Goal: Task Accomplishment & Management: Complete application form

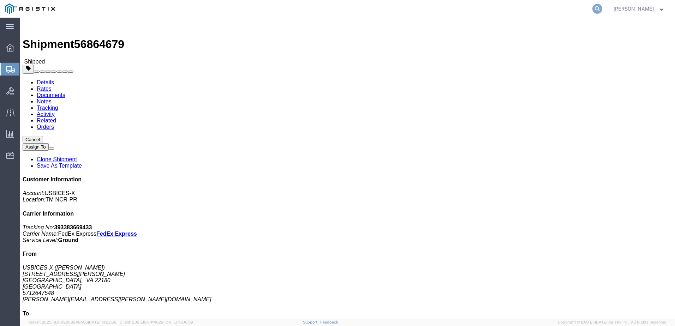
click at [602, 13] on icon at bounding box center [597, 9] width 10 height 10
click at [545, 11] on input "search" at bounding box center [485, 8] width 215 height 17
type input "g"
type input "GDIT-17067"
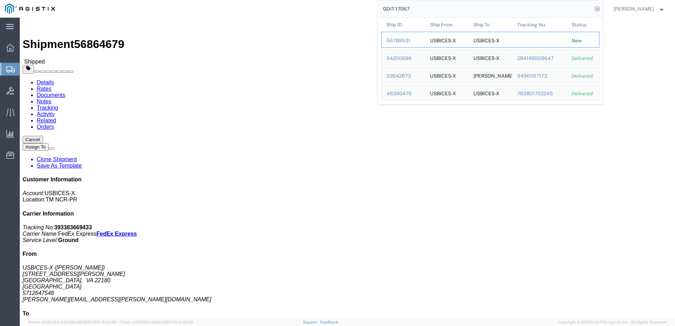
click at [418, 42] on div "56789531" at bounding box center [404, 40] width 34 height 7
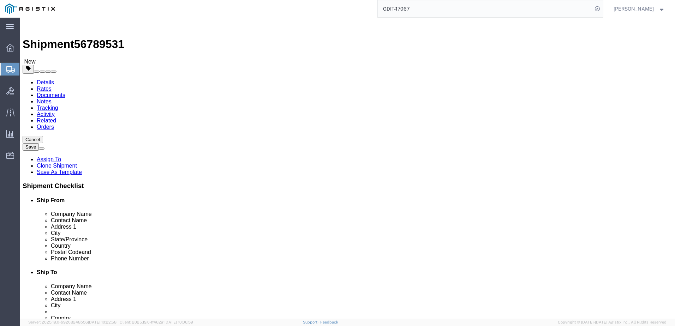
select select "69651"
select select "34238"
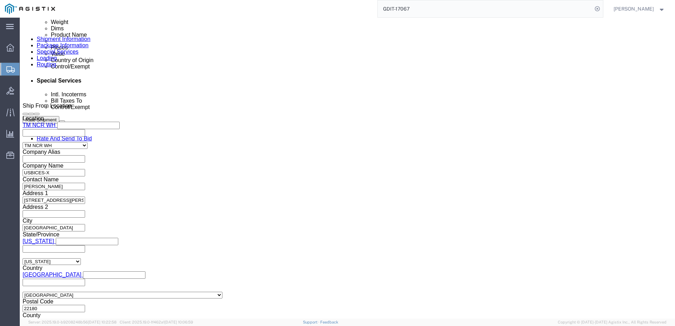
scroll to position [424, 0]
click button "Continue"
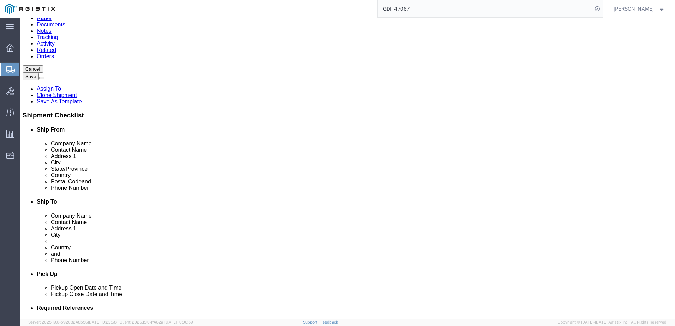
scroll to position [35, 0]
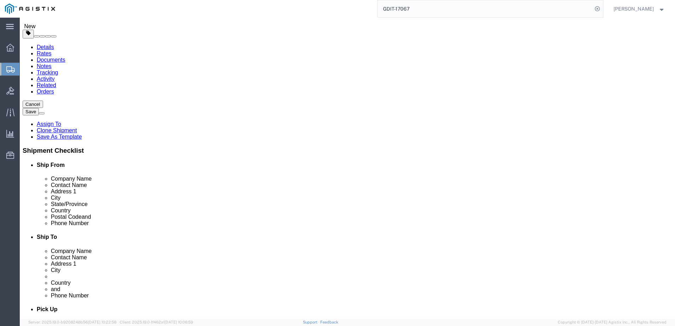
click dd "1.00 Each"
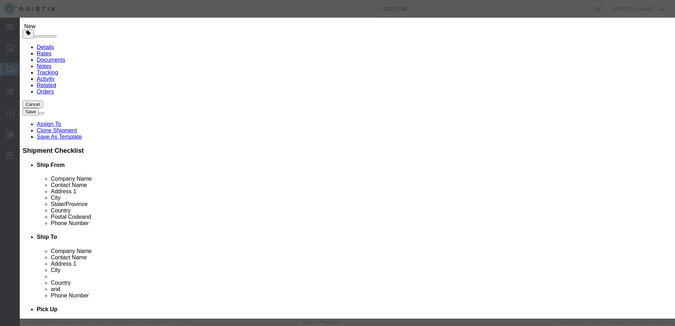
scroll to position [117, 0]
click button "Close"
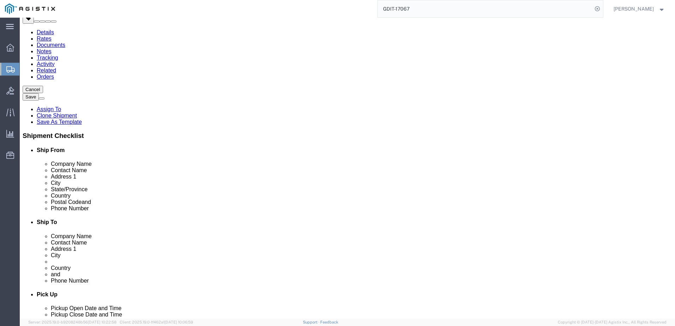
scroll to position [0, 0]
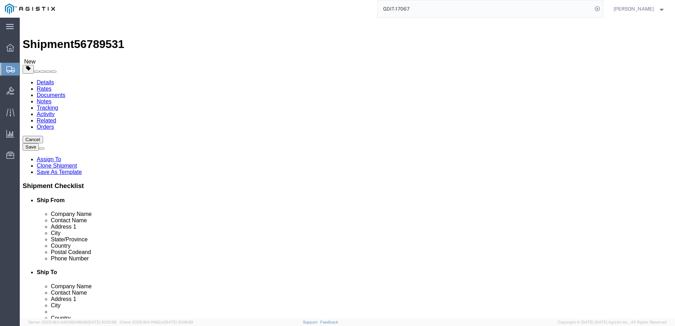
click link "Add Package"
select select "CBOX"
click link "Add Package"
select select "CBOX"
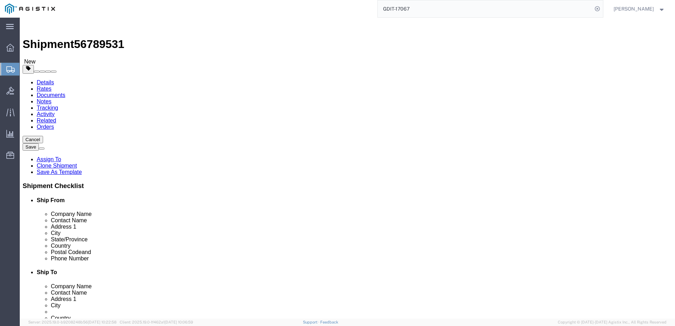
select select "CBOX"
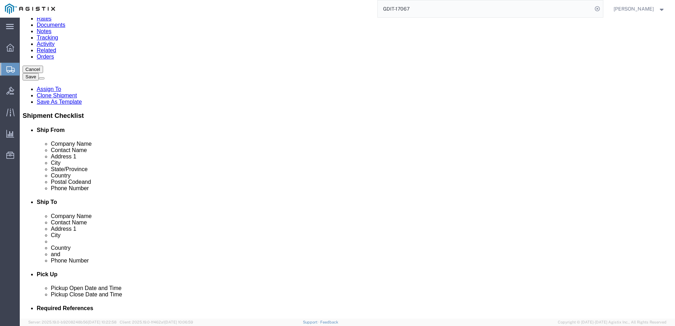
scroll to position [71, 0]
drag, startPoint x: 213, startPoint y: 129, endPoint x: 188, endPoint y: 125, distance: 25.0
click div "1 x Cardboard Box(es) Package Type Select Bale(s) Basket(s) Bolt(s) Bottle(s) B…"
drag, startPoint x: 114, startPoint y: 136, endPoint x: 137, endPoint y: 132, distance: 22.9
click div "1 x Cardboard Box(es) Package Type Select Bale(s) Basket(s) Bolt(s) Bottle(s) B…"
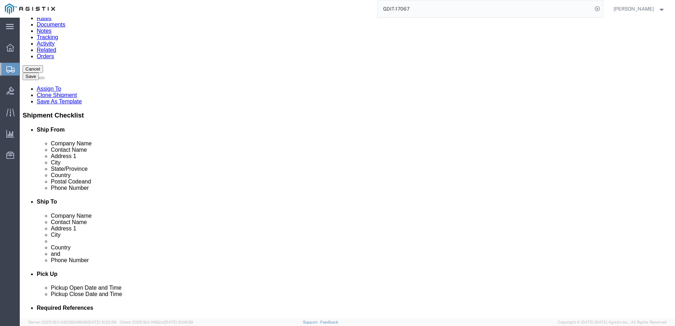
drag, startPoint x: 137, startPoint y: 132, endPoint x: 133, endPoint y: 133, distance: 3.7
click dd "1.00 Each"
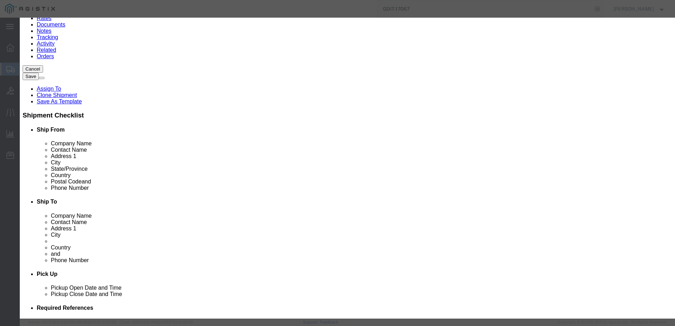
click button "Close"
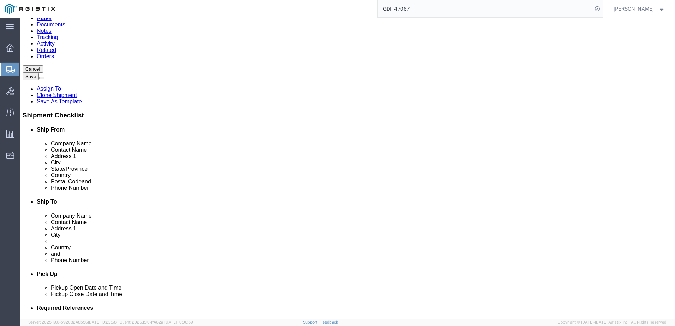
click link "Add Content"
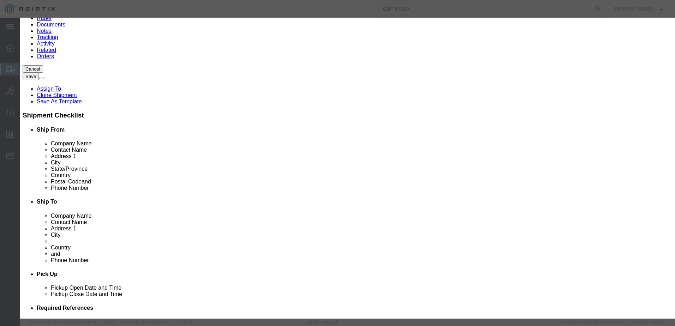
click button "Close"
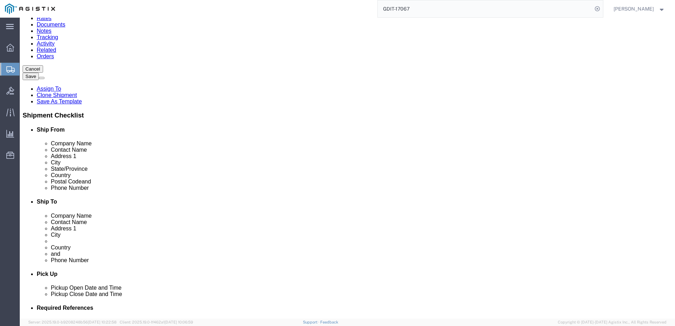
click dd "1.00 Each"
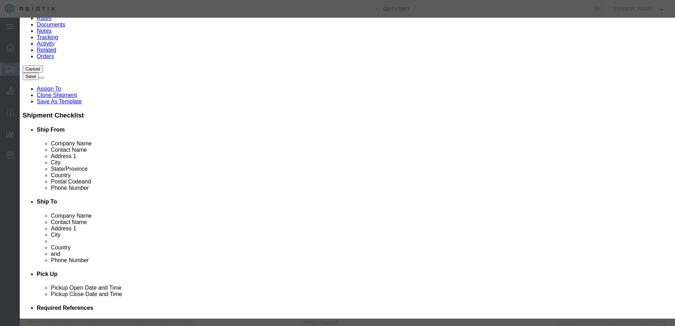
click input "PacStar 4 Slot Chassis"
click button "Close"
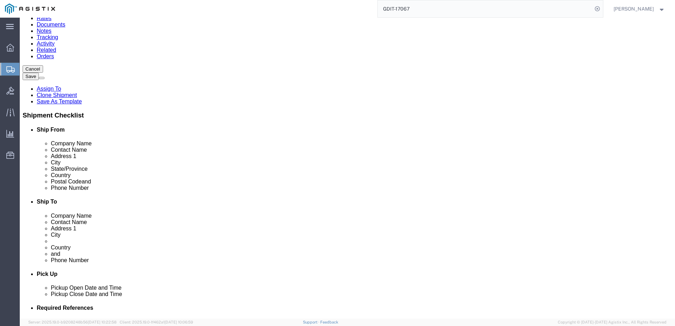
click link "Add Content"
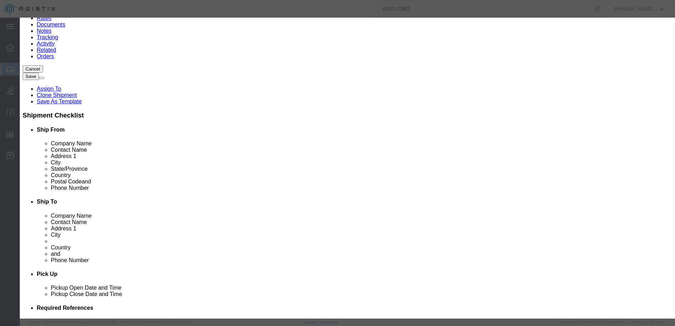
click input "text"
paste input "PacStar 4 Slot Chassis"
type input "PacStar 4 Slot Chassis"
click span "Name: PacStar 4 Slot Chassis Sku: PS400-[PERSON_NAME]-4-004 Model: Description:"
click td "Name: PacStar 4 Slot Chassis"
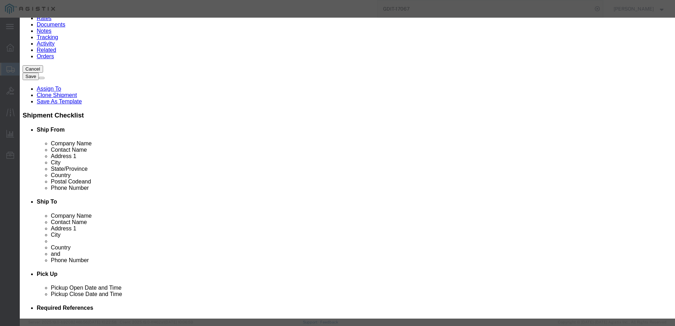
type input "1"
select select "USD"
select select "92.5"
type textarea "Asset Tag:"
select select "US"
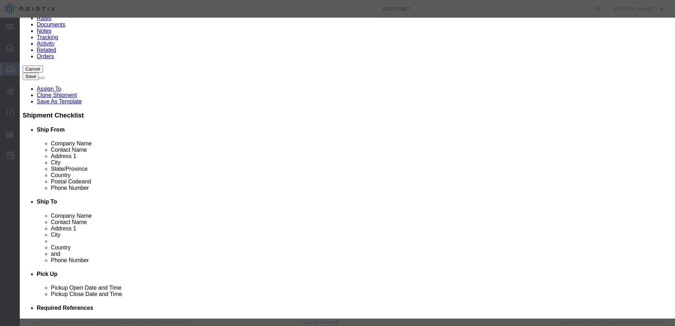
type input "8543709900"
type input "EAR99"
select select "BIS"
checkbox input "true"
type input "PS400-[PERSON_NAME]-4-004"
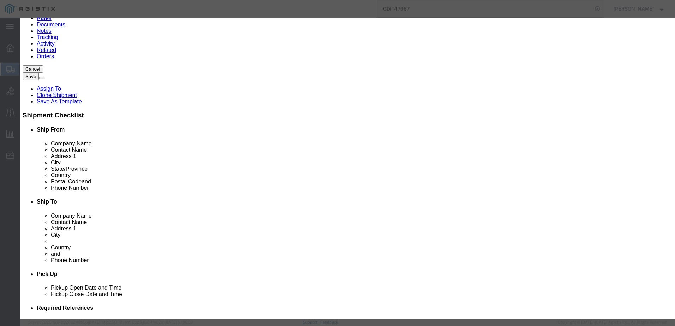
select select "NLR"
type input "PacStar 4 Slot Chassis"
click button "Save & Close"
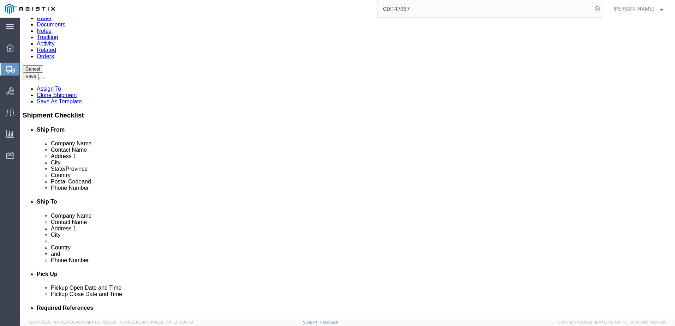
click dd
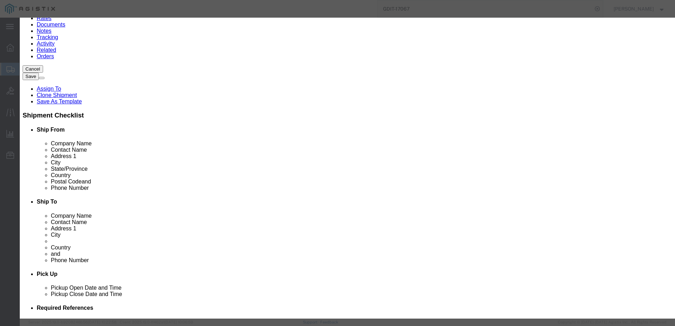
scroll to position [117, 0]
click button "Close"
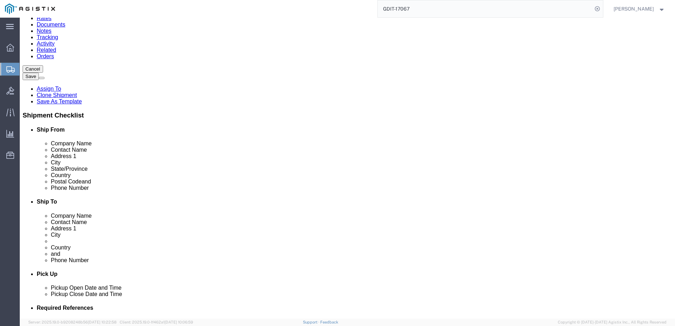
click dd "1.00 Each"
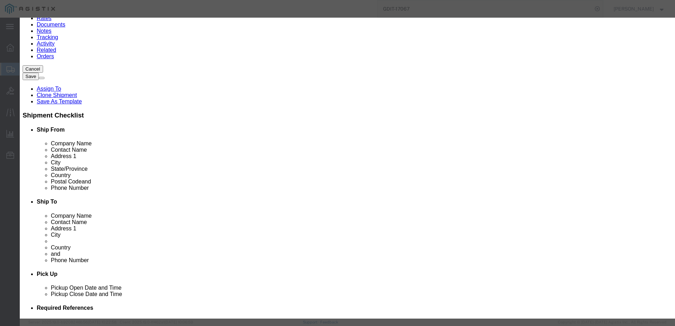
scroll to position [106, 0]
click button "Close"
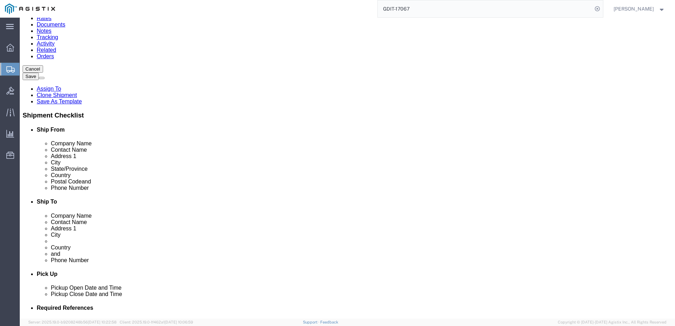
click link "Delete this content"
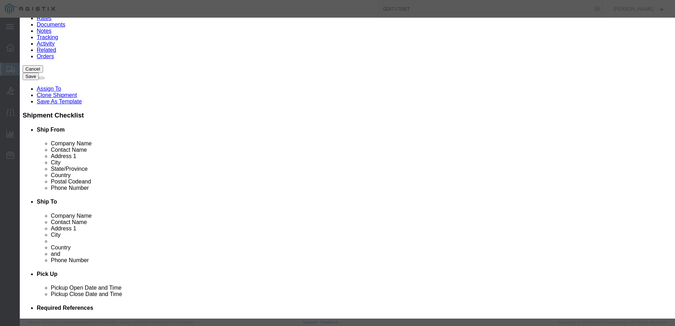
click button "Yes"
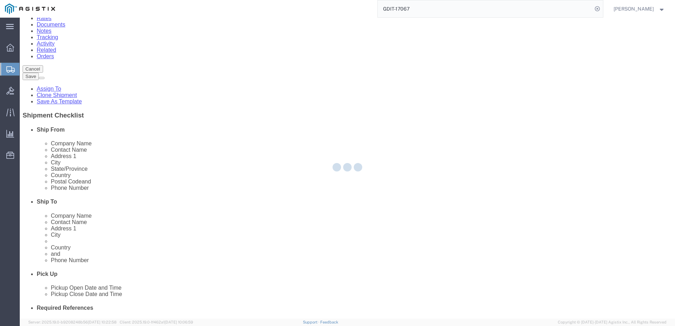
scroll to position [12, 0]
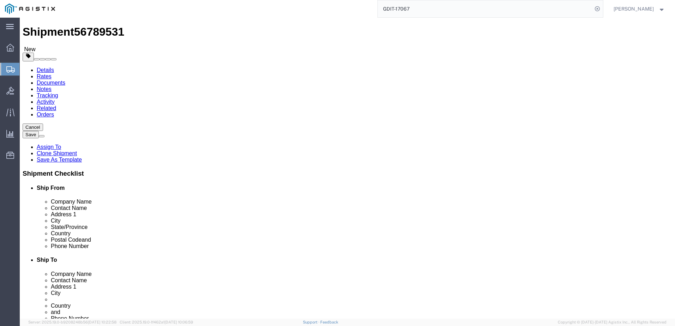
select select "CBOX"
click link "Delete this content"
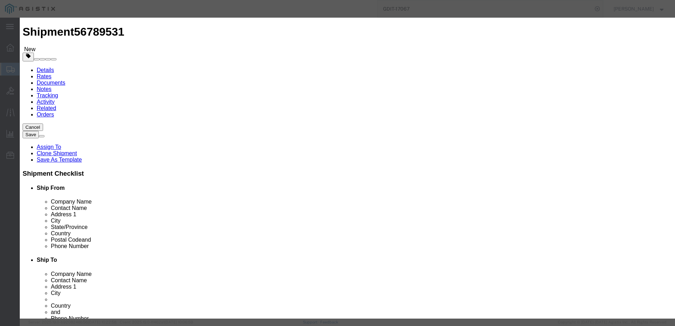
click button "Yes"
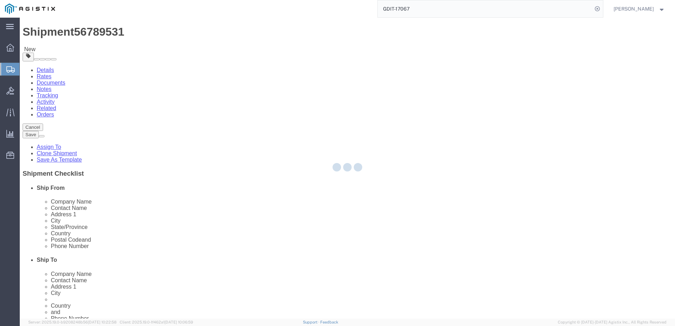
scroll to position [0, 0]
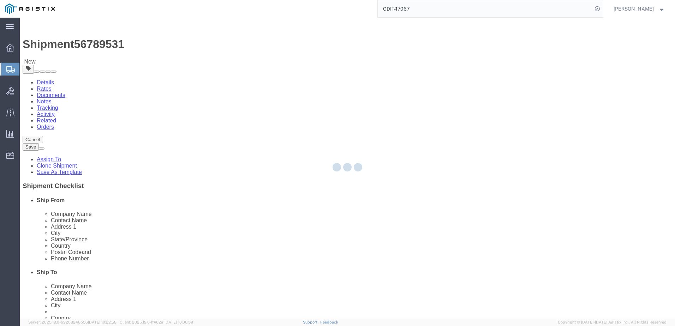
select select "CBOX"
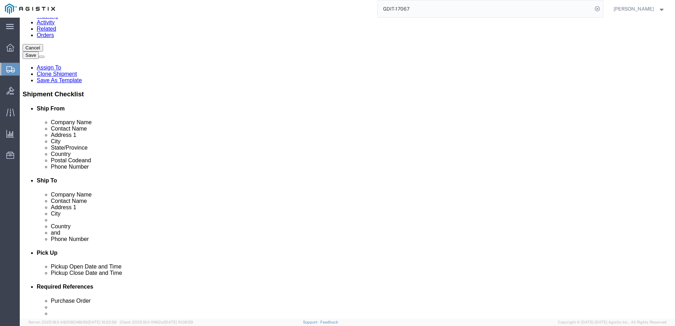
scroll to position [137, 0]
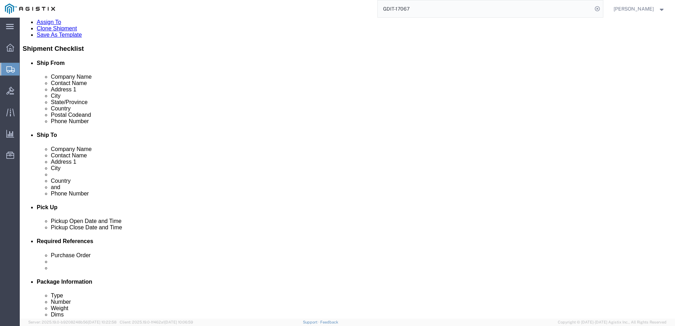
click link "Add Content"
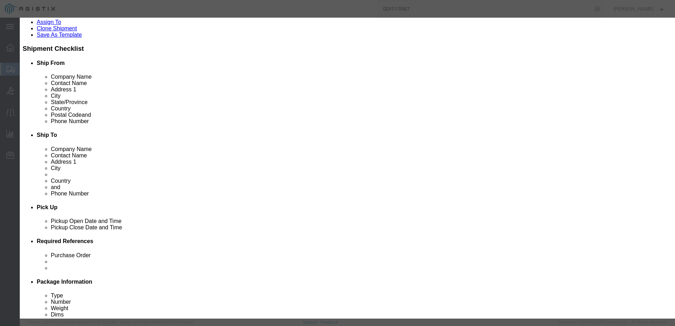
click div "Commodity library"
click input "text"
paste input "PacStar 4 Slot Chassis"
type input "PacStar 4 Slot Chassis"
click span "Sku:"
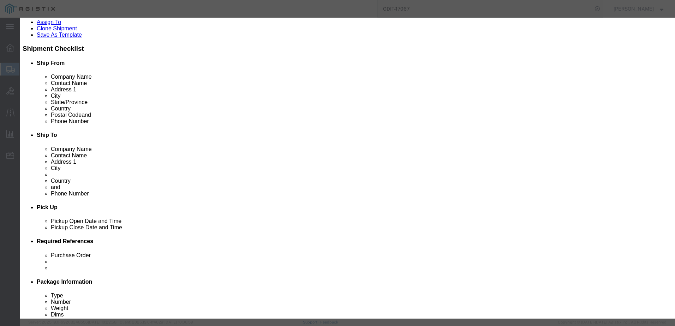
type input "1"
select select "USD"
select select "92.5"
type textarea "Asset Tag:"
select select "US"
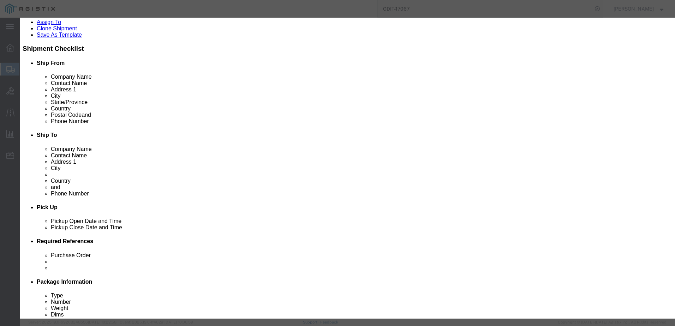
type input "8543709900"
type input "EAR99"
select select "BIS"
checkbox input "true"
type input "PS400-[PERSON_NAME]-4-004"
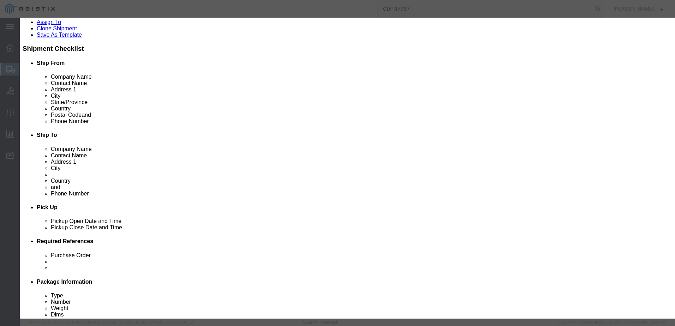
select select "NLR"
type input "PacStar 4 Slot Chassis"
click textarea "Asset Tag:"
type textarea "Asset Tag: 141798"
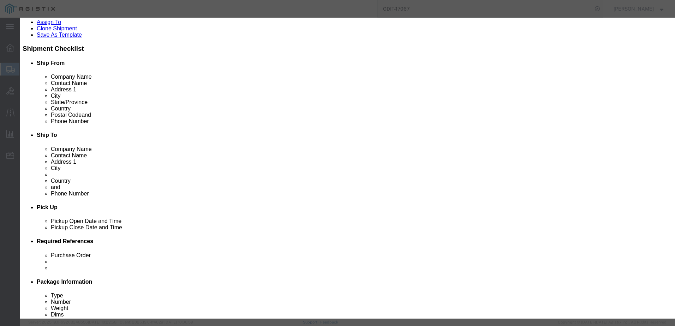
click textarea
paste textarea "Chassis 5 Slot"
type textarea "Chassis 5 Slot"
click input "text"
type input "11345"
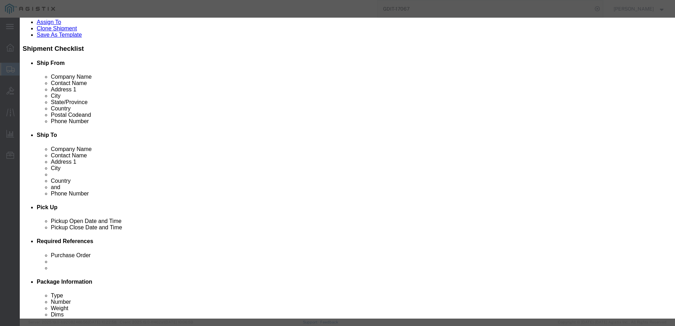
click div "Product Name PacStar 4 Slot Chassis PacStar 4 Slot Chassis Pieces 1 Select Bag …"
click button "Save & Close"
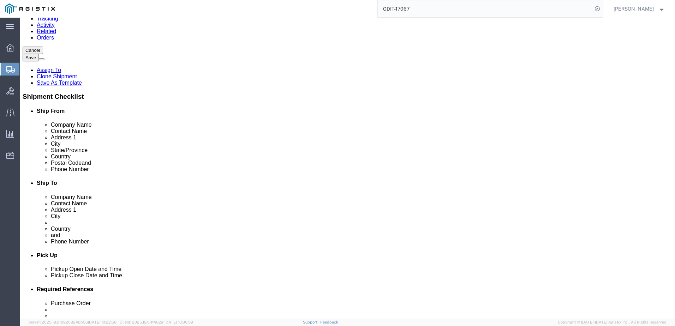
scroll to position [102, 0]
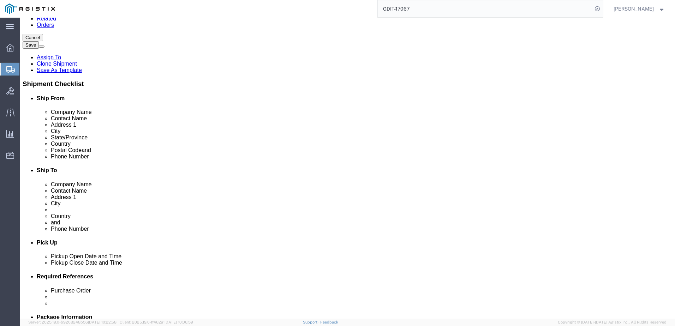
click dd
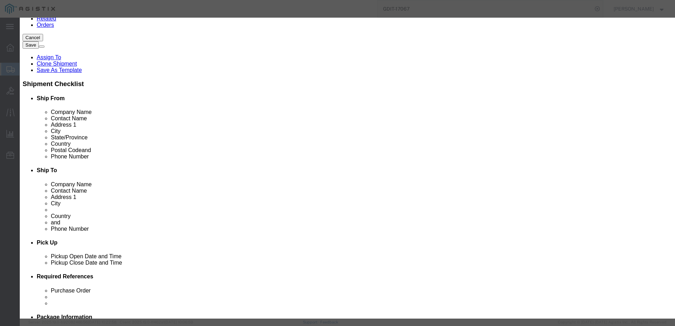
click textarea "Asset Tag:"
type textarea "Asset Tag: 107824"
click input "text"
type input "11345"
click button "Save & Close"
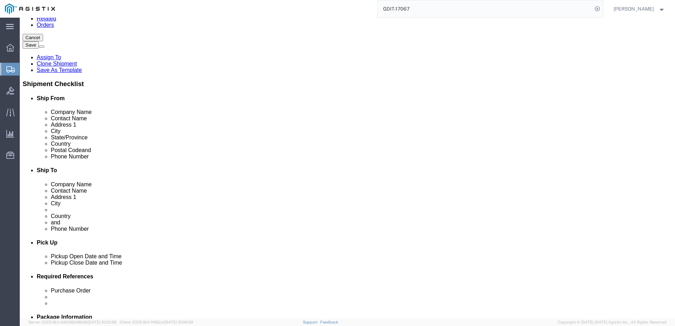
click dd
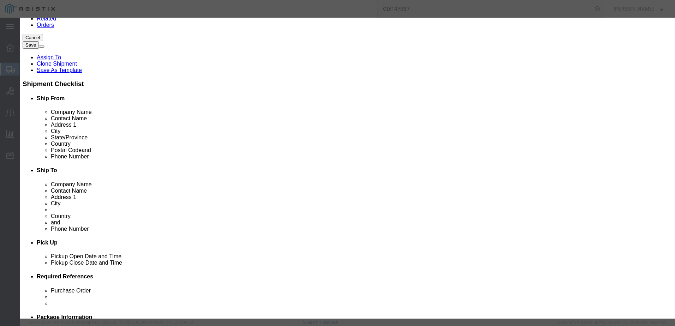
click input "text"
type input "11345"
click textarea "Asset Tag:"
type textarea "Asset Tag: 107835"
click button "Save & Close"
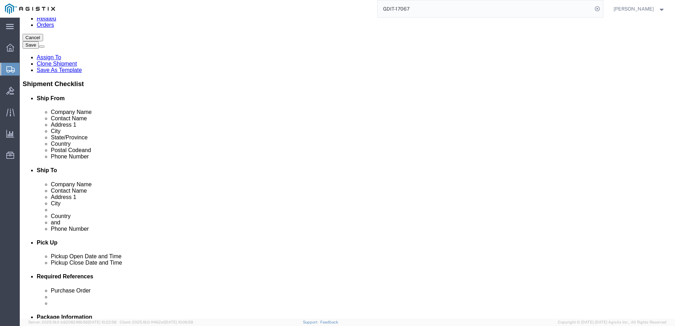
click dd "11345.00 USD"
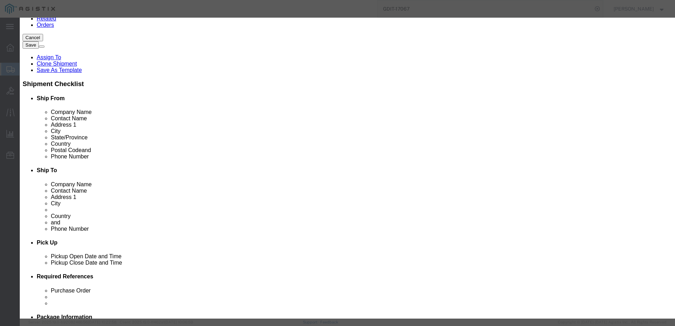
click textarea "PacStar 4 Slot Chassis"
click button "Close"
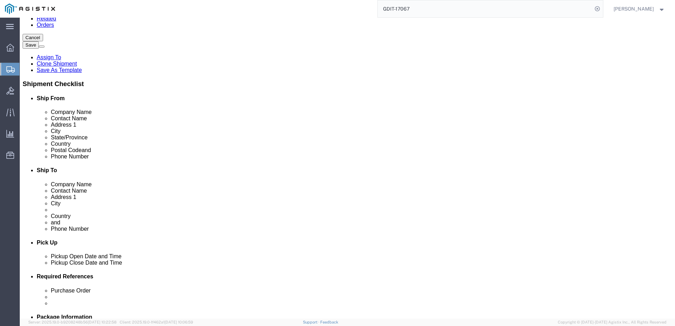
click dd "11345.00 USD"
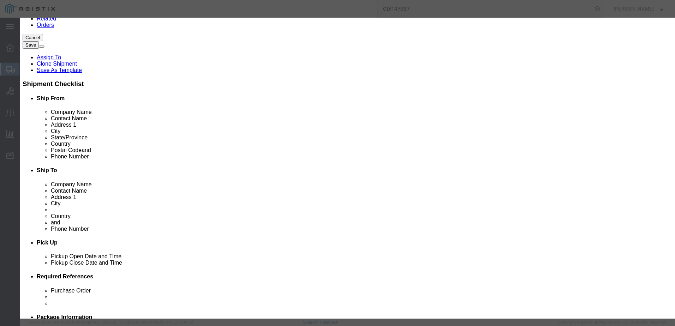
click textarea
paste textarea "PacStar 4 Slot Chassis"
type textarea "PacStar 4 Slot Chassis"
click button "Save & Close"
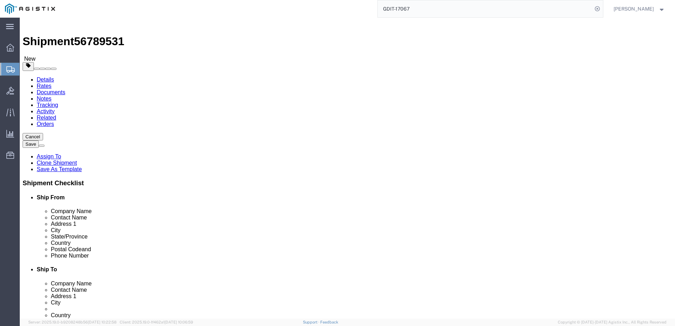
scroll to position [0, 0]
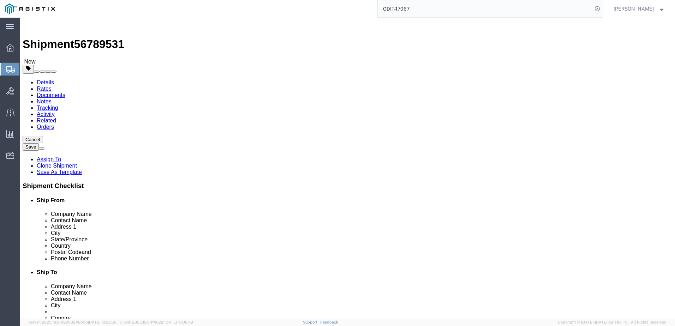
click link "Shipment Information"
click input "USBICES-X"
drag, startPoint x: 353, startPoint y: 160, endPoint x: 526, endPoint y: 159, distance: 173.3
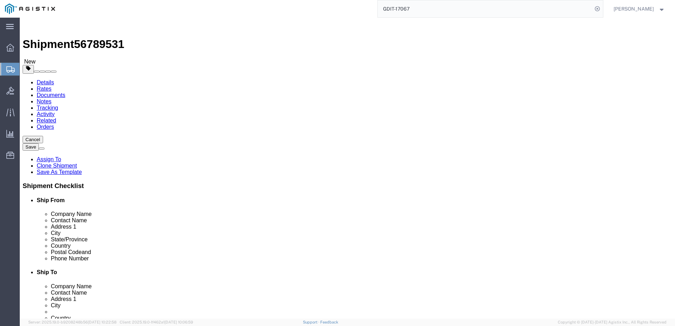
click form "Shipment 56789531 New Details Rates Documents Notes Tracking Activity Related O…"
drag, startPoint x: 353, startPoint y: 171, endPoint x: 478, endPoint y: 170, distance: 125.7
click input "PATCH BARRACKS, KURMAERKER KASERNE"
click input "[GEOGRAPHIC_DATA]"
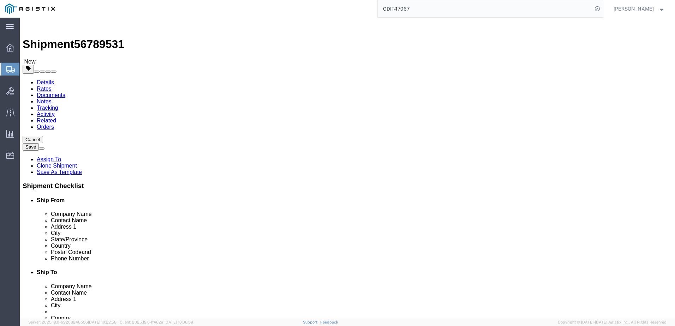
click input "[PERSON_NAME]"
click input "[PHONE_NUMBER]"
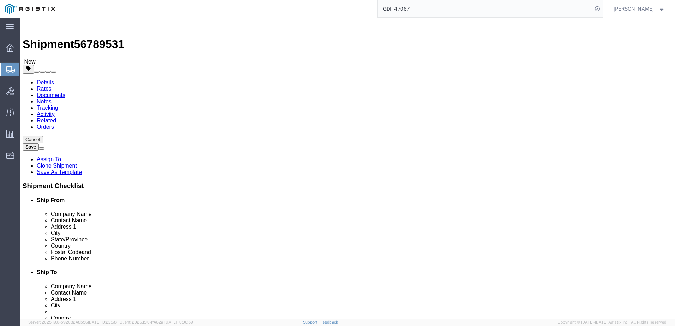
click input "[PHONE_NUMBER]"
click icon
click div "Pieces: 1.00 Each Total value: 11345.00 USD"
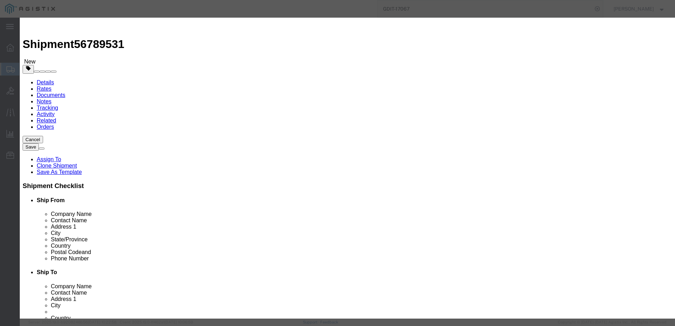
click input "PacStar 4 Slot Chassis"
click input "PS400-[PERSON_NAME]-4-004"
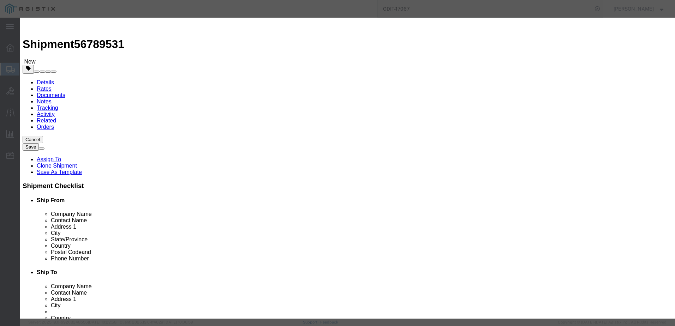
click input "PS400-[PERSON_NAME]-4-004"
drag, startPoint x: 238, startPoint y: 122, endPoint x: 111, endPoint y: 155, distance: 131.4
click button "Close"
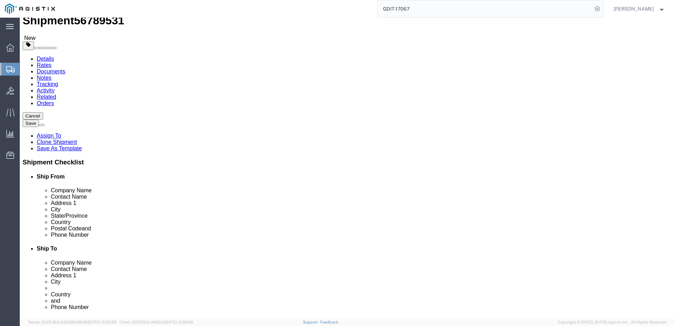
scroll to position [35, 0]
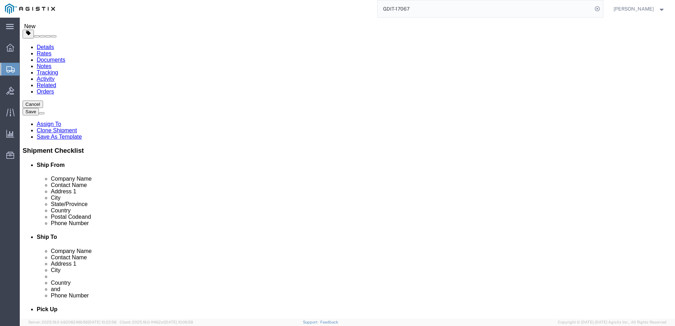
click input "0.00"
type input "12"
click input "0.00"
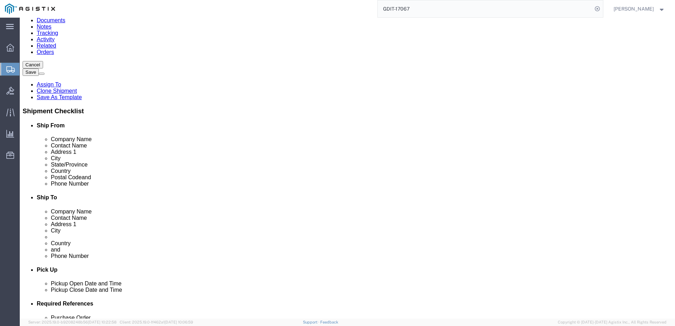
scroll to position [141, 0]
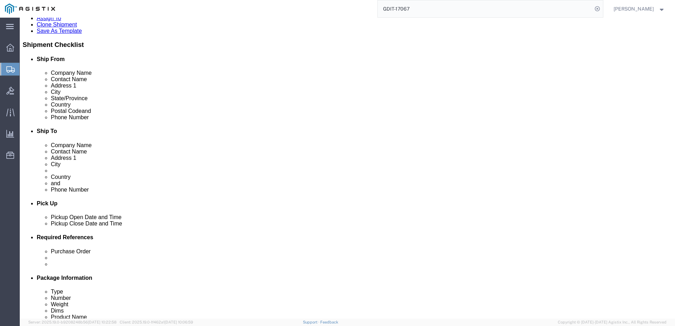
type input "12"
click input "0.00"
type input "12"
click input "text"
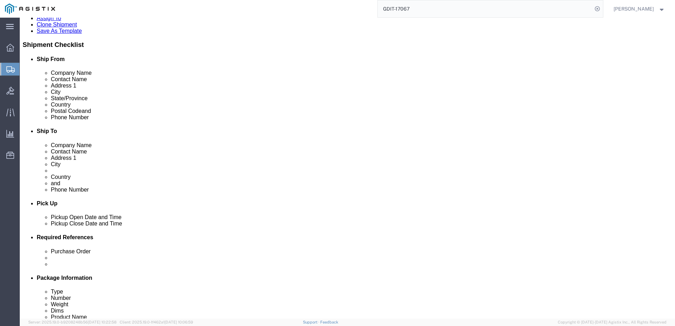
type input "18"
type input "14"
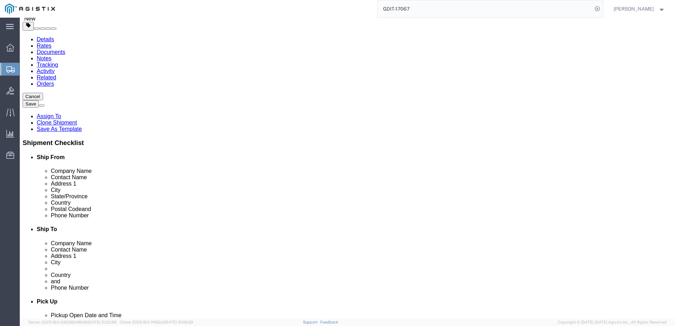
scroll to position [35, 0]
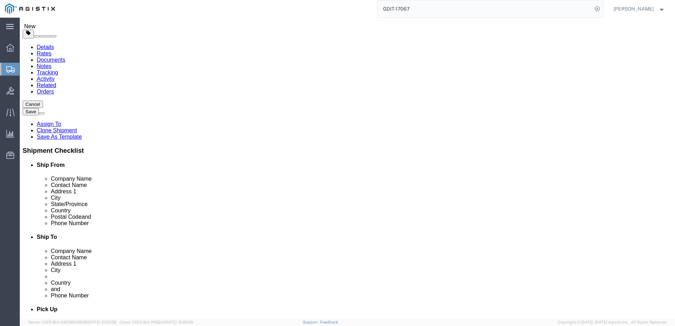
type input "13"
click input "text"
type input "18"
type input "14"
type input "13"
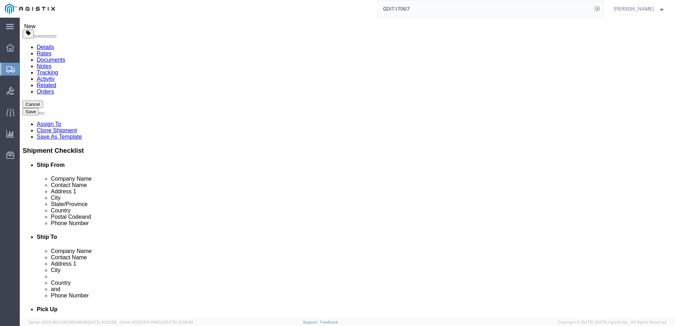
click input "text"
type input "18"
type input "14"
type input "13"
click label "Dimensions"
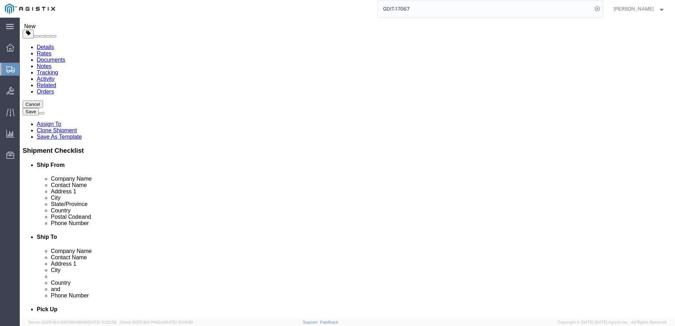
click icon
click select "Select Carriage Insurance Paid Carriage Paid To Cost and Freight Cost Insurance…"
select select "DDP"
click select "Select Carriage Insurance Paid Carriage Paid To Cost and Freight Cost Insurance…"
click select "Select Recipient Account Sender/Shipper Third Party Account"
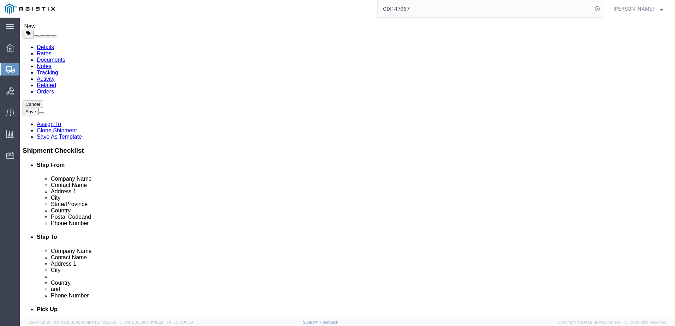
click select "Select Recipient Account Sender/Shipper Third Party Account"
click select "Select ATF BIS DEA EPA FDA FTR ITAR OFAC Other (OPA)"
select select "BIS"
click select "Select ATF BIS DEA EPA FDA FTR ITAR OFAC Other (OPA)"
click select "Select AGR-Agricultural APP-Computers APR-Additional Permissive Exports AVS-Air…"
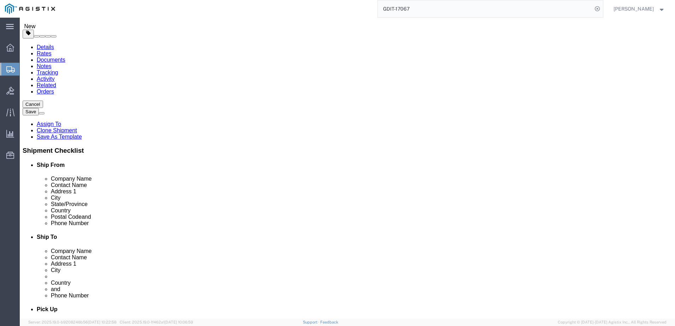
select select "NLR"
click select "Select AGR-Agricultural APP-Computers APR-Additional Permissive Exports AVS-Air…"
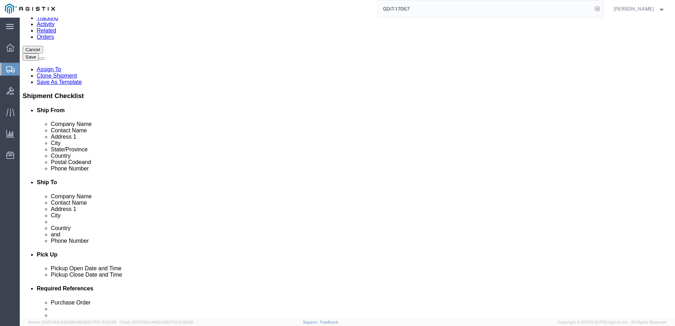
scroll to position [99, 0]
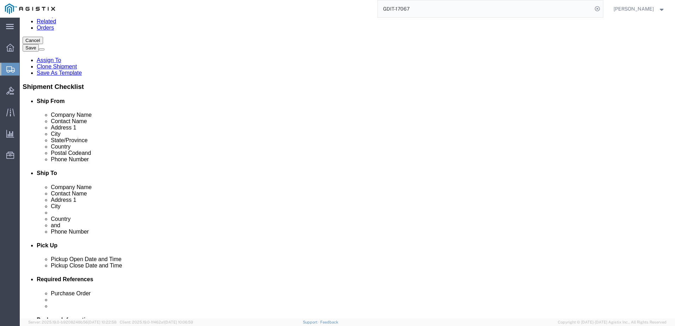
click select "Select AES-Direct EEI Carrier File EEI EEI Exempt"
click div "EEI Information Select AES-Direct EEI Carrier File EEI EEI Exempt ITN Number Ge…"
click select "Select AES-Direct EEI Carrier File EEI EEI Exempt"
drag, startPoint x: 281, startPoint y: 156, endPoint x: 286, endPoint y: 160, distance: 5.6
click div "EEI Information Select AES-Direct EEI Carrier File EEI EEI Exempt ITN Number Ge…"
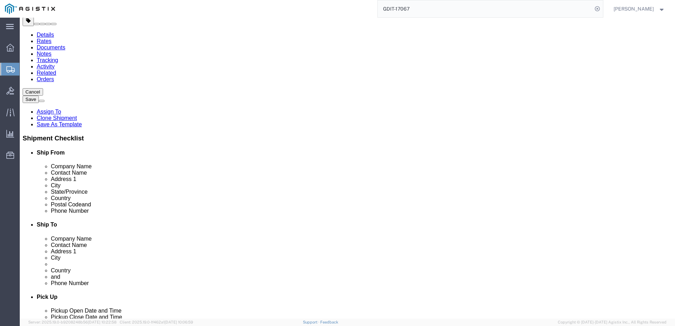
scroll to position [35, 0]
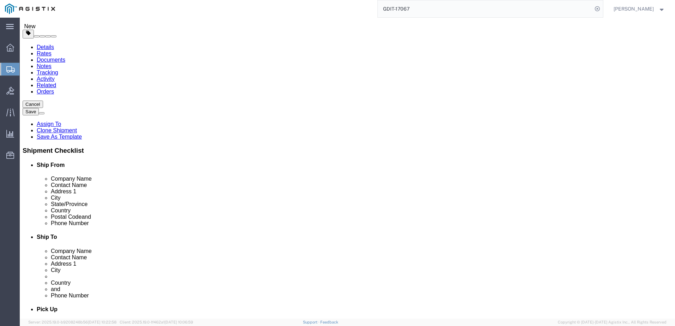
click select "Select AES-Direct EEI Carrier File EEI EEI Exempt"
select select "CFIL"
click select "Select AES-Direct EEI Carrier File EEI EEI Exempt"
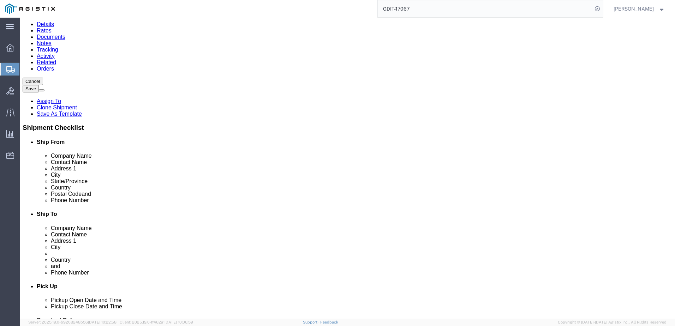
scroll to position [71, 0]
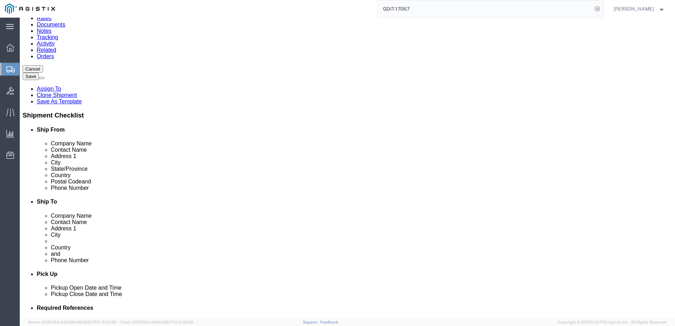
click input "text"
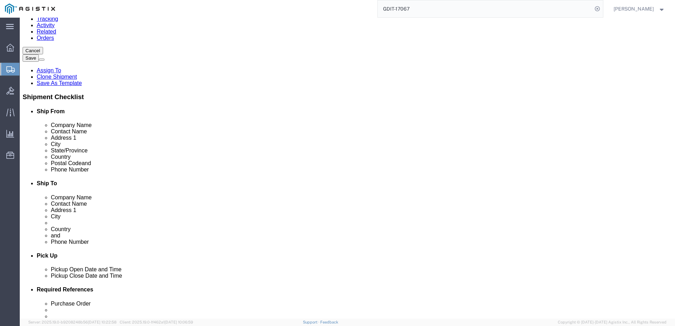
scroll to position [99, 0]
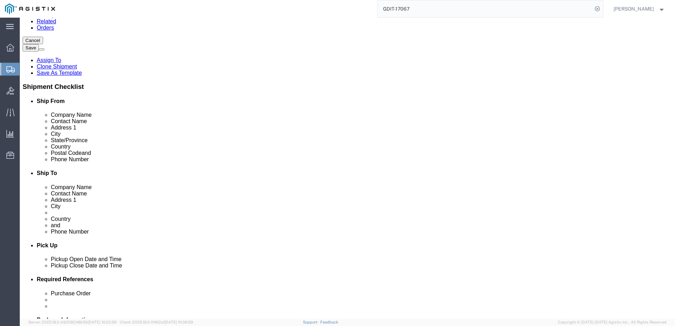
type input "X20250922003039"
click select "Select CH CI CR DD FI FS GP GS HH HV IP IR IS MS OI OS TE TL TR UG ZD"
click icon
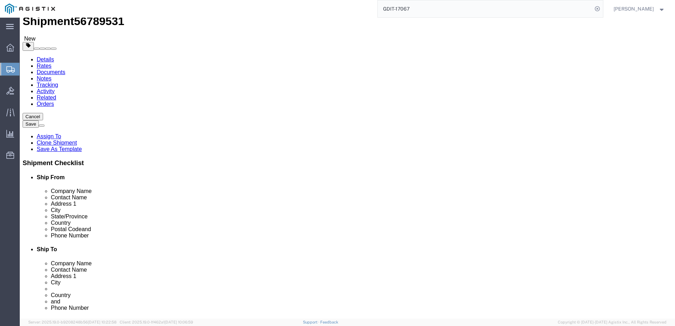
scroll to position [35, 0]
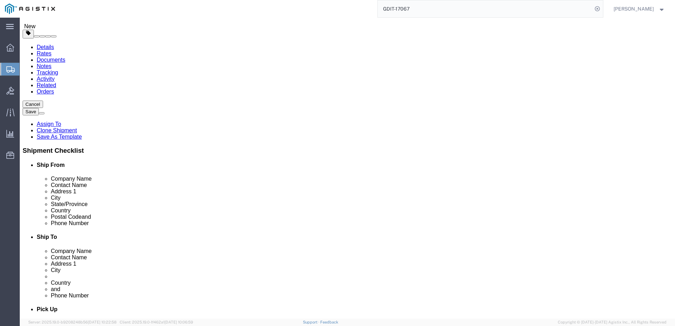
click link "ADDITIONAL INFORMATION"
click button "Add"
click select "Select EIN EORI TIN VAT Other"
select select "EORI"
click select "Select EIN EORI TIN VAT Other"
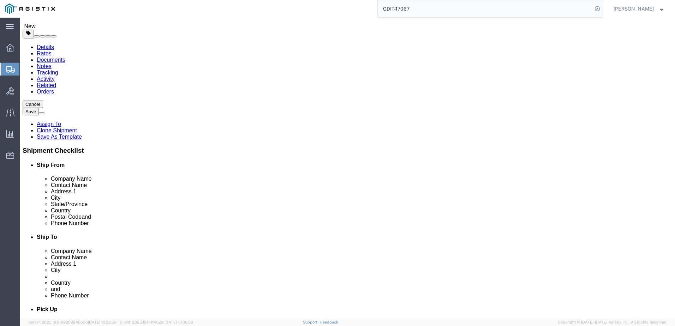
click input "text"
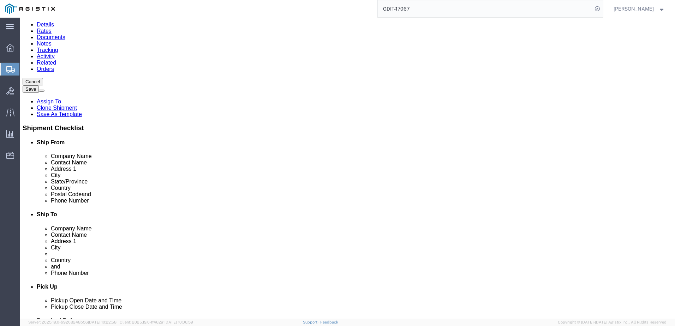
scroll to position [71, 0]
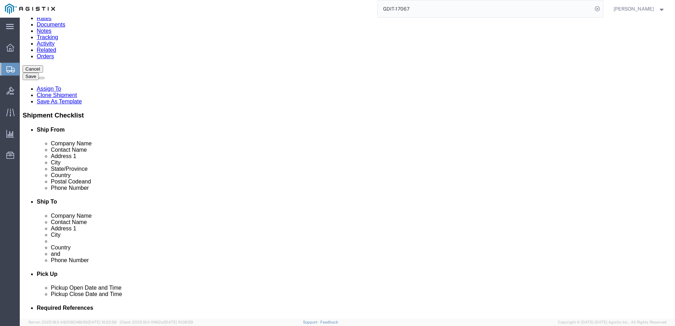
type input "x20250922003039"
click button "Add"
click div "Location TM EUCOM My Profile Location Master Location [GEOGRAPHIC_DATA] TM [GEO…"
click select "Select EIN EORI TIN VAT Other"
select select "Other"
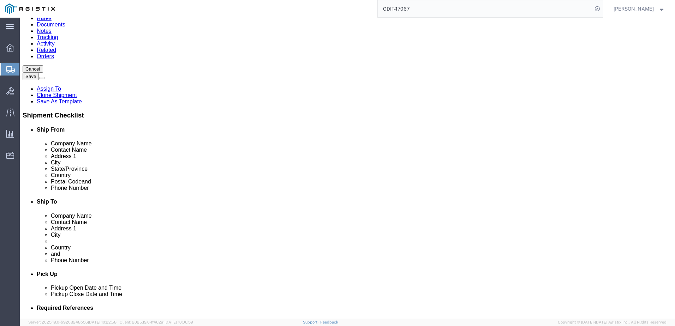
click select "Select EIN EORI TIN VAT Other"
click input "text"
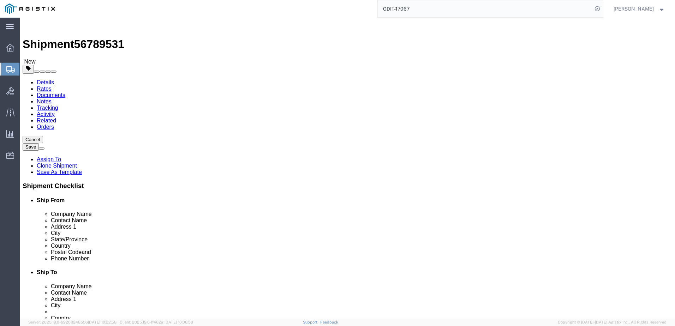
type input "[US_EMPLOYER_IDENTIFICATION_NUMBER]"
click span "56789531"
copy span "56789531"
